Goal: Information Seeking & Learning: Learn about a topic

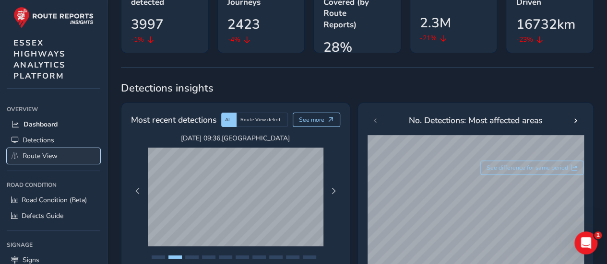
click at [31, 154] on span "Route View" at bounding box center [40, 156] width 35 height 9
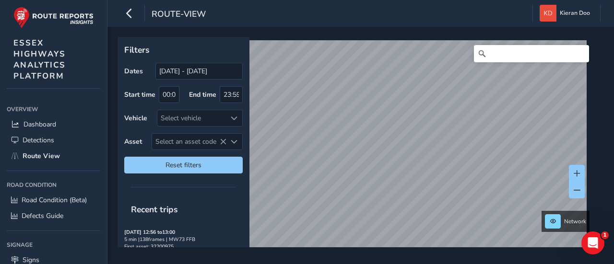
click at [318, 39] on div "Network" at bounding box center [358, 142] width 480 height 211
click at [176, 70] on body "route-view Kieran Doo Colour Scheme: Dark Dim Light Logout Filters Dates [DATE]…" at bounding box center [307, 132] width 614 height 264
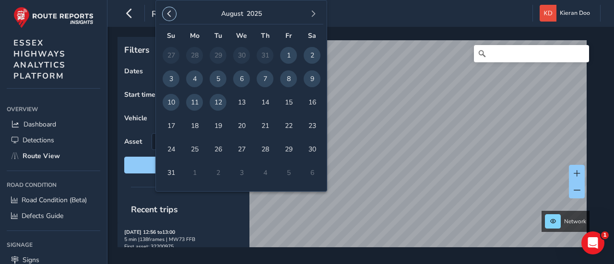
click at [171, 13] on span "button" at bounding box center [169, 14] width 7 height 7
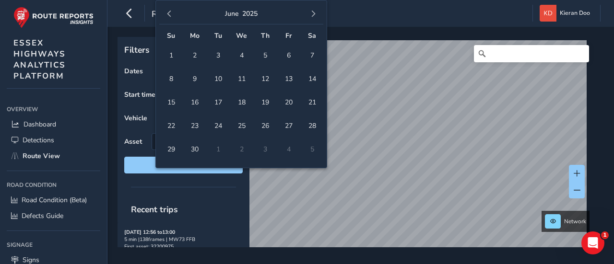
click at [171, 13] on span "button" at bounding box center [169, 14] width 7 height 7
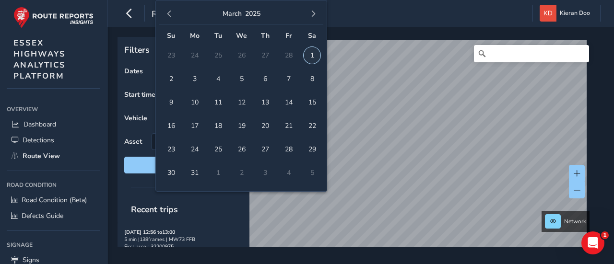
click at [313, 55] on span "1" at bounding box center [312, 55] width 17 height 17
click at [314, 14] on span "button" at bounding box center [313, 14] width 7 height 7
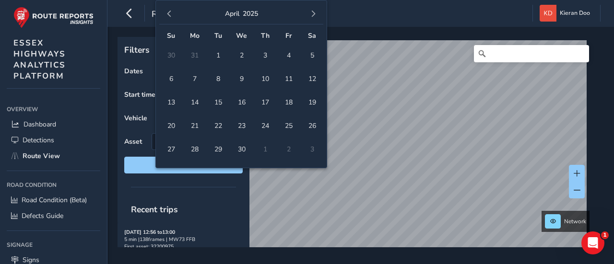
click at [314, 14] on span "button" at bounding box center [313, 14] width 7 height 7
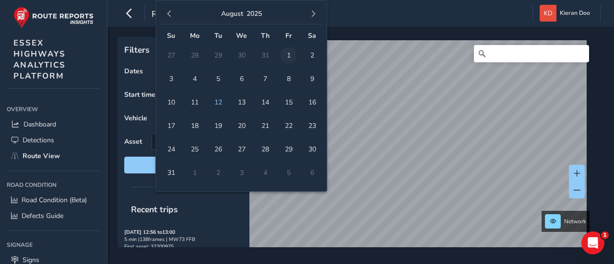
click at [287, 56] on span "1" at bounding box center [288, 55] width 17 height 17
type input "[DATE] - [DATE]"
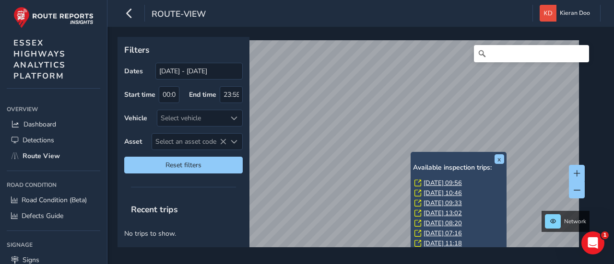
click at [435, 182] on link "[DATE] 09:56" at bounding box center [443, 183] width 38 height 9
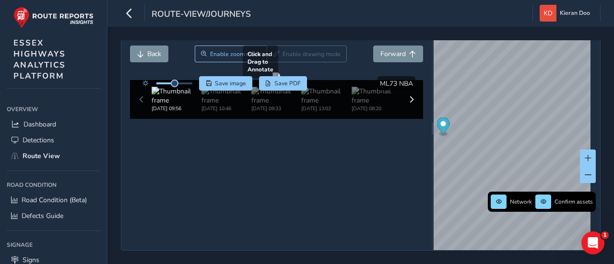
scroll to position [48, 0]
drag, startPoint x: 177, startPoint y: 69, endPoint x: 189, endPoint y: 72, distance: 12.6
click at [189, 76] on div at bounding box center [165, 83] width 55 height 14
click at [280, 80] on div at bounding box center [277, 76] width 8 height 8
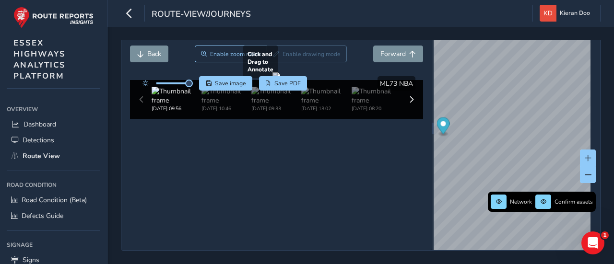
click at [280, 80] on div at bounding box center [277, 76] width 8 height 8
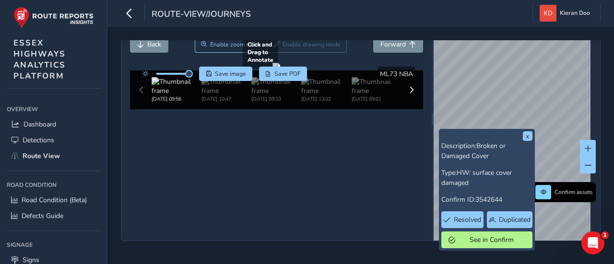
click at [280, 71] on div at bounding box center [277, 67] width 8 height 8
click at [131, 16] on icon "button" at bounding box center [129, 13] width 10 height 17
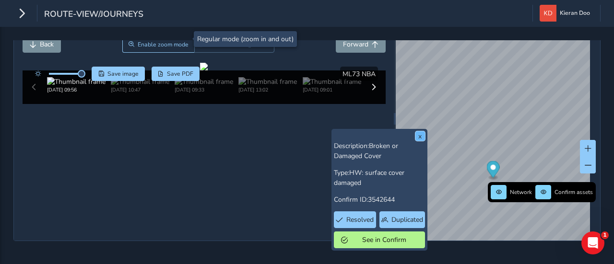
click at [420, 132] on button "x" at bounding box center [421, 136] width 10 height 10
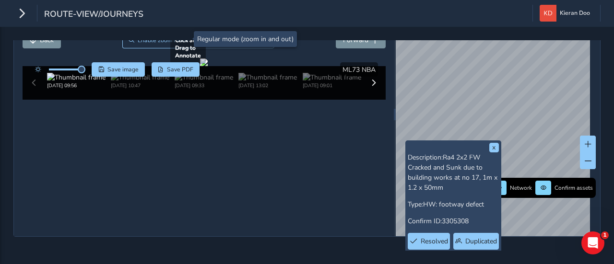
click at [208, 66] on div at bounding box center [204, 63] width 8 height 8
click at [493, 144] on button "x" at bounding box center [494, 148] width 10 height 10
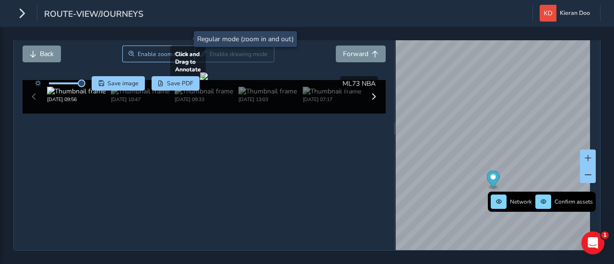
click at [208, 80] on div at bounding box center [204, 76] width 8 height 8
